Goal: Information Seeking & Learning: Learn about a topic

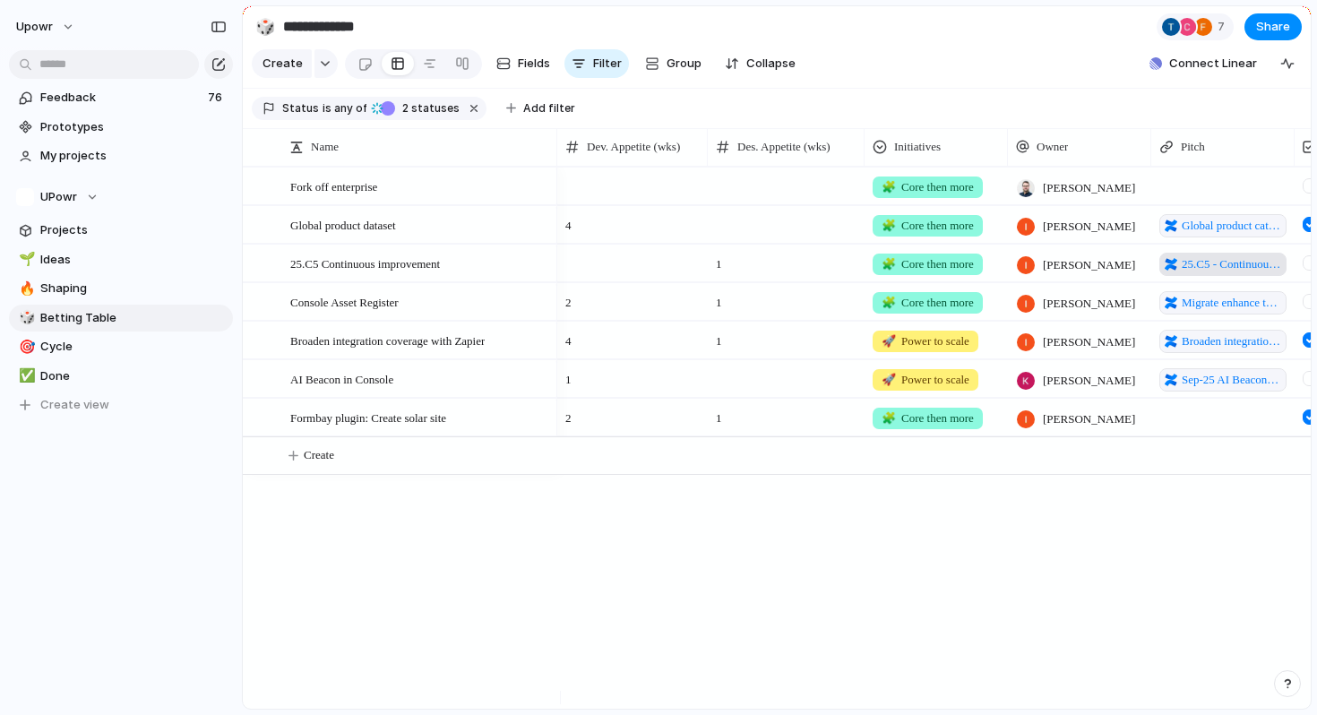
click at [1198, 273] on span "25.C5 - Continuous improvement pitch items" at bounding box center [1230, 264] width 99 height 18
click at [1071, 562] on div "🧩 Core then more [PERSON_NAME] 4 🧩 Core then more [PERSON_NAME] Global product …" at bounding box center [933, 438] width 753 height 542
click at [1205, 389] on span "Sep-25 AI Beacon inside Console to improve Customer Self-Service Feedback pitch" at bounding box center [1230, 380] width 99 height 18
click at [1227, 350] on span "Broaden integration coverage with Zapier" at bounding box center [1230, 341] width 99 height 18
